Goal: Task Accomplishment & Management: Use online tool/utility

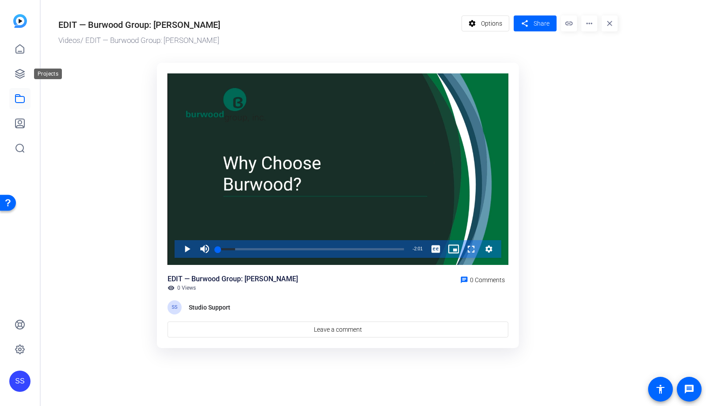
click at [16, 72] on icon at bounding box center [19, 73] width 9 height 9
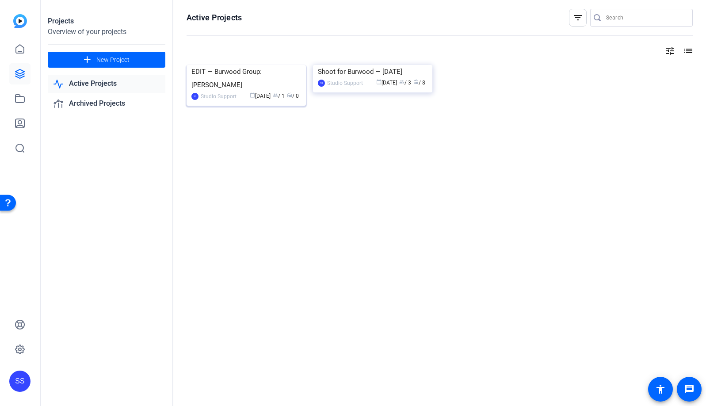
click at [256, 65] on img at bounding box center [246, 65] width 119 height 0
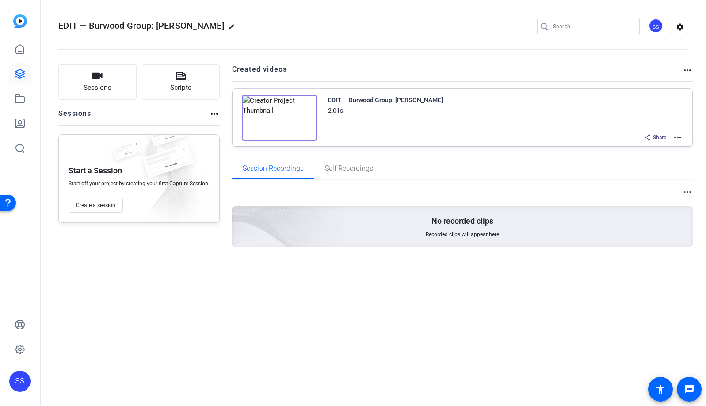
click at [676, 138] on mat-icon "more_horiz" at bounding box center [678, 137] width 11 height 11
click at [670, 149] on span "Edit in Creator" at bounding box center [645, 148] width 61 height 11
click at [23, 379] on div "SS" at bounding box center [19, 381] width 21 height 21
click at [97, 375] on mat-icon "logout" at bounding box center [102, 373] width 11 height 11
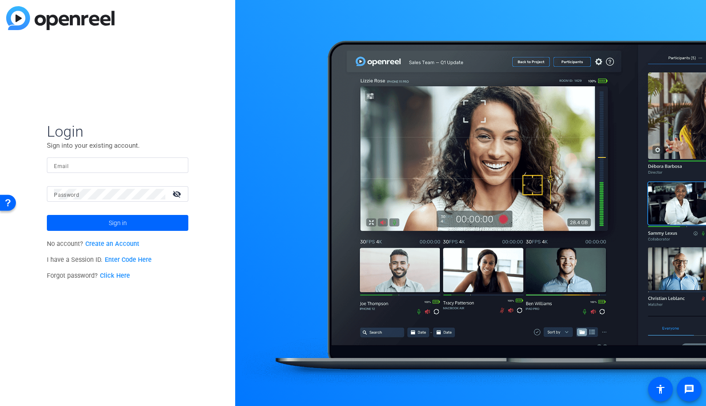
click at [147, 167] on input "Email" at bounding box center [117, 165] width 127 height 11
click at [176, 165] on img at bounding box center [174, 165] width 6 height 11
type input "[EMAIL_ADDRESS][DOMAIN_NAME]"
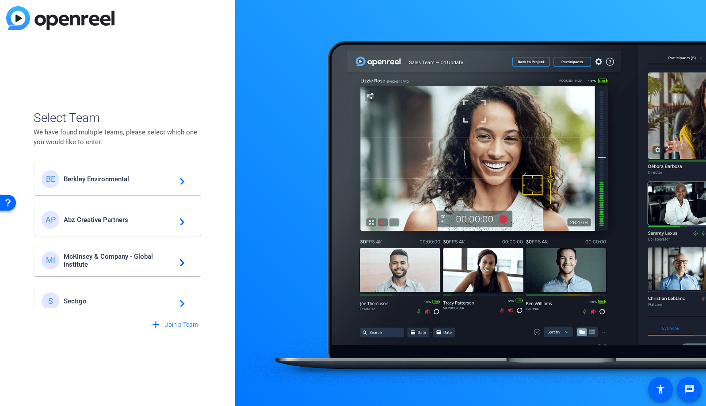
scroll to position [335, 0]
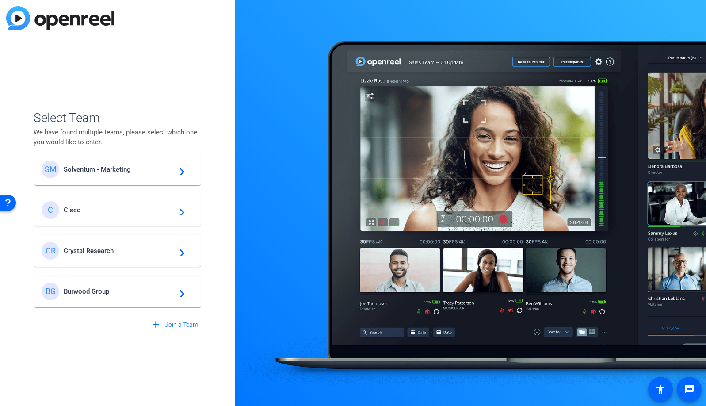
click at [118, 291] on span "Burwood Group" at bounding box center [119, 291] width 111 height 8
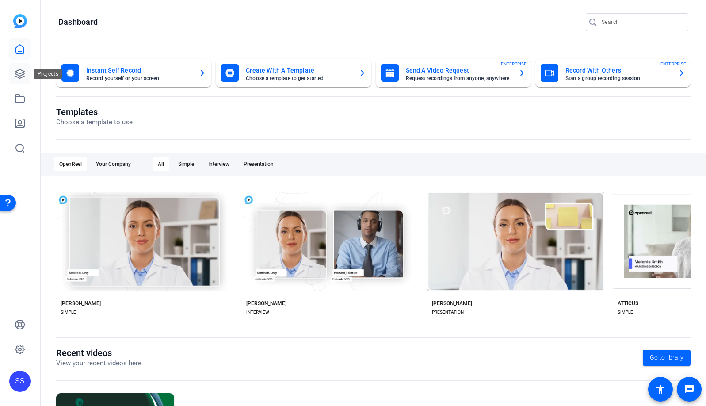
click at [16, 73] on icon at bounding box center [20, 74] width 11 height 11
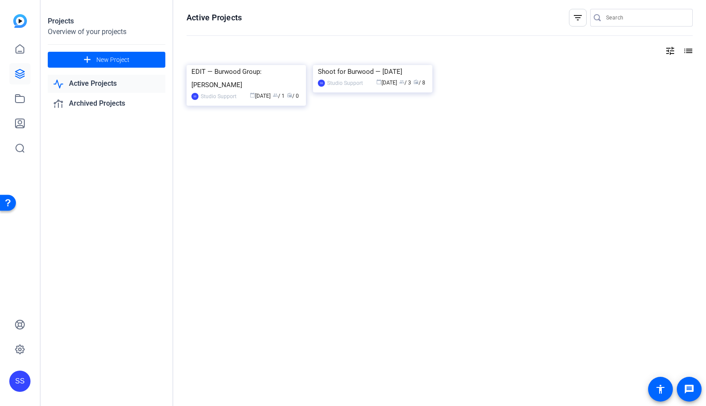
click at [234, 65] on img at bounding box center [246, 65] width 119 height 0
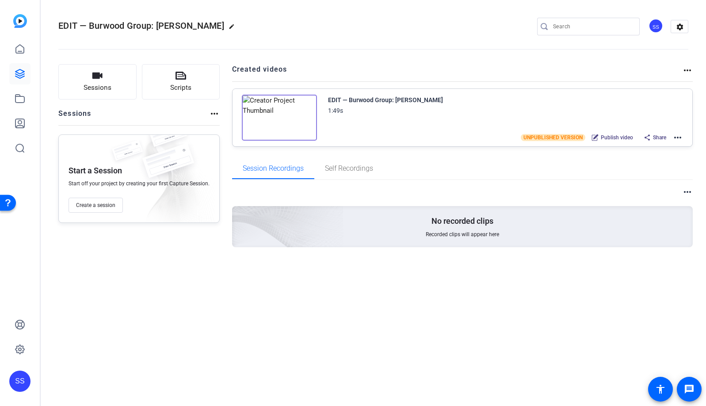
click at [681, 140] on mat-icon "more_horiz" at bounding box center [678, 137] width 11 height 11
click at [664, 149] on span "Edit in Creator" at bounding box center [645, 148] width 61 height 11
